Goal: Task Accomplishment & Management: Manage account settings

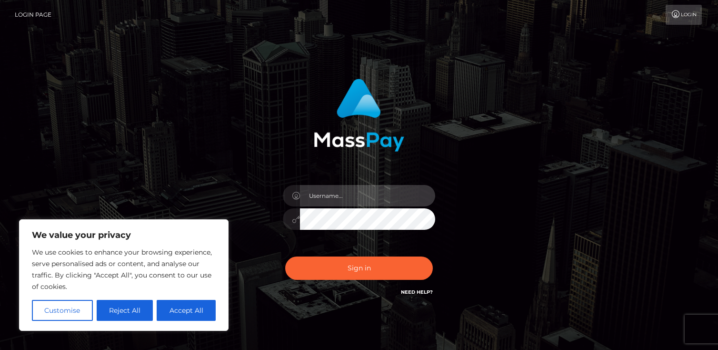
click at [342, 195] on input "text" at bounding box center [367, 195] width 135 height 21
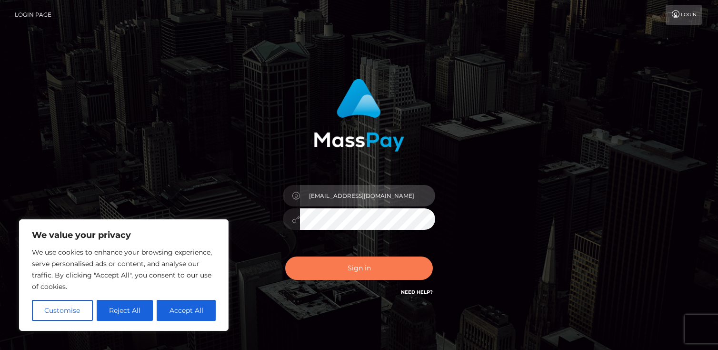
type input "v.kreutzerk@gmail.com"
click at [355, 268] on button "Sign in" at bounding box center [359, 267] width 148 height 23
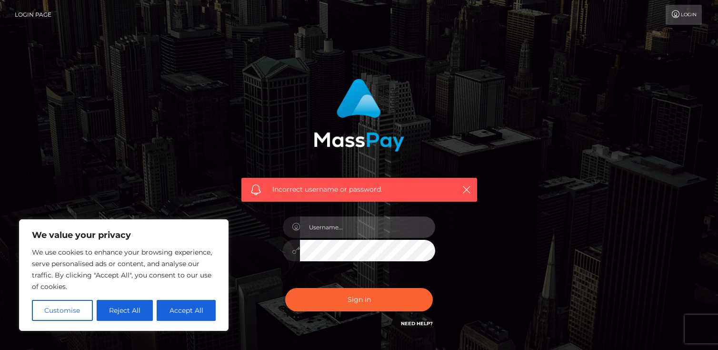
click at [373, 230] on input "text" at bounding box center [367, 226] width 135 height 21
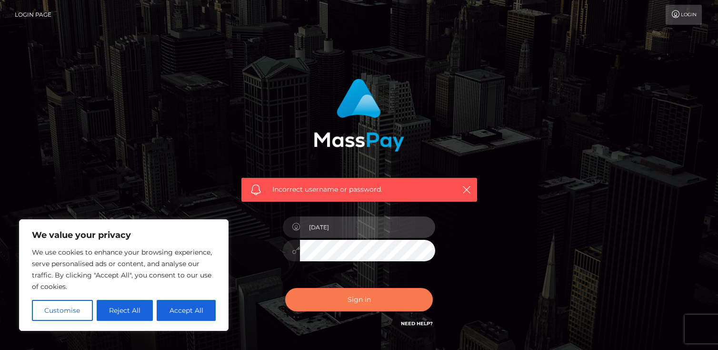
type input "[DATE]"
click at [356, 303] on button "Sign in" at bounding box center [359, 299] width 148 height 23
